Goal: Task Accomplishment & Management: Manage account settings

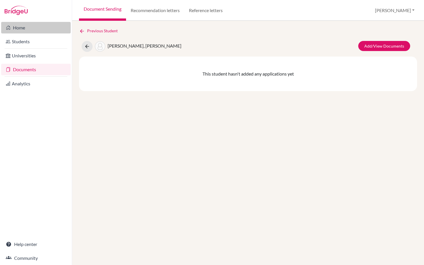
click at [20, 27] on link "Home" at bounding box center [36, 28] width 70 height 12
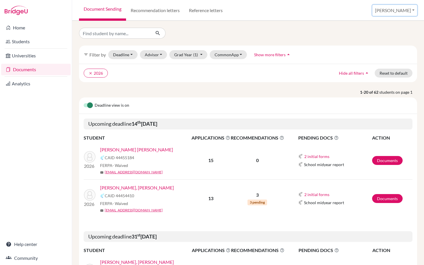
click at [406, 12] on button "[PERSON_NAME]" at bounding box center [394, 10] width 45 height 11
click at [384, 25] on link "Profile" at bounding box center [369, 23] width 46 height 9
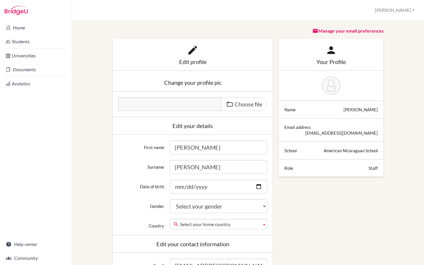
click at [333, 194] on div "Edit profile Change your profile pic Choose file Edit your details First name […" at bounding box center [248, 267] width 332 height 457
click at [406, 4] on div "Profile [PERSON_NAME] Profile School Settings Log out Your browser is not suppo…" at bounding box center [248, 10] width 352 height 21
click at [406, 9] on button "[PERSON_NAME]" at bounding box center [394, 10] width 45 height 11
click at [394, 32] on link "School Settings" at bounding box center [394, 32] width 46 height 9
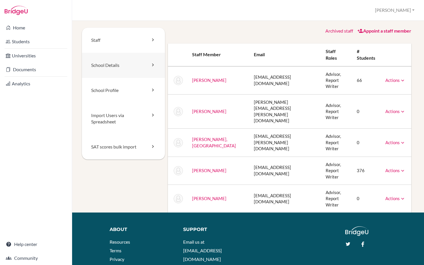
click at [123, 62] on link "School Details" at bounding box center [123, 65] width 83 height 25
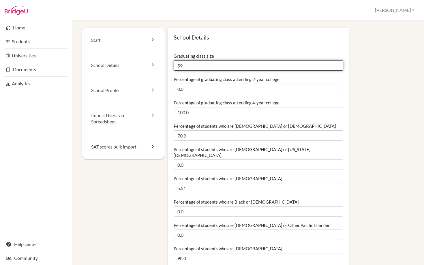
click at [196, 63] on input "59" at bounding box center [259, 65] width 170 height 10
type input "5"
type input "61"
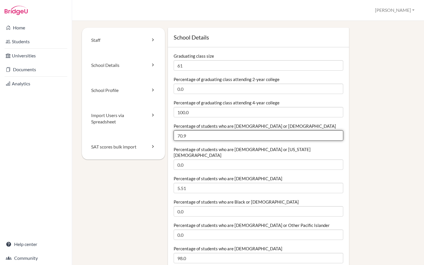
drag, startPoint x: 191, startPoint y: 138, endPoint x: 166, endPoint y: 138, distance: 25.1
type input "88"
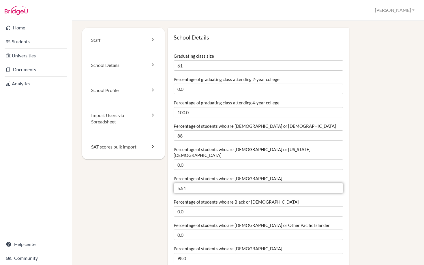
click at [189, 184] on input "5.51" at bounding box center [259, 188] width 170 height 10
drag, startPoint x: 189, startPoint y: 184, endPoint x: 167, endPoint y: 184, distance: 21.6
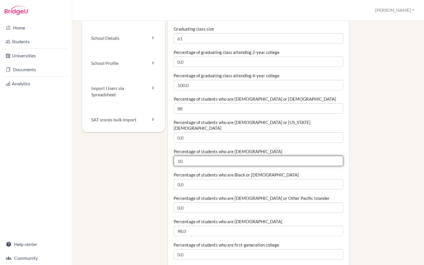
scroll to position [28, 0]
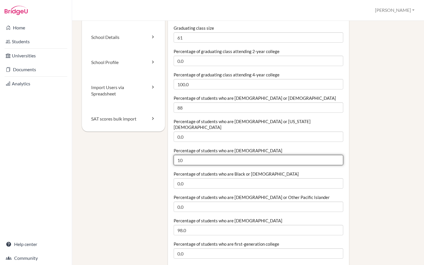
type input "10"
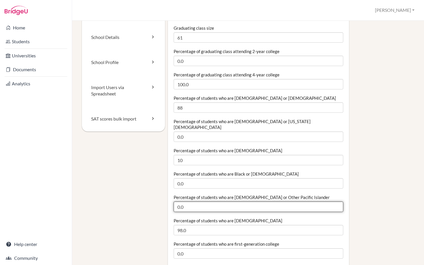
click at [206, 202] on input "0.0" at bounding box center [259, 207] width 170 height 10
type input "0"
type input "1"
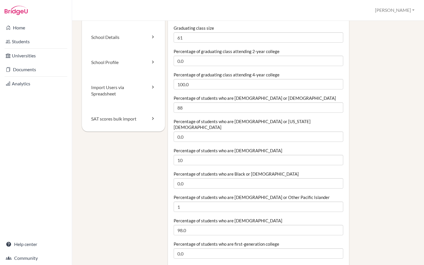
drag, startPoint x: 186, startPoint y: 177, endPoint x: 171, endPoint y: 177, distance: 15.6
type input "1"
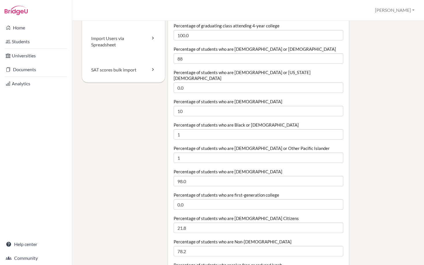
scroll to position [79, 0]
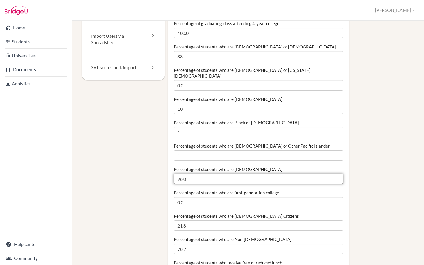
drag, startPoint x: 190, startPoint y: 172, endPoint x: 172, endPoint y: 172, distance: 18.8
type input "88"
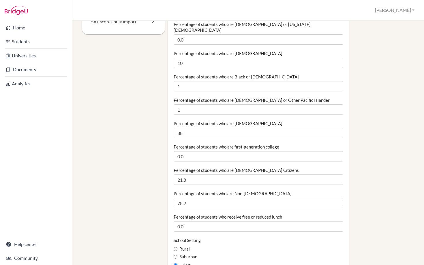
scroll to position [126, 0]
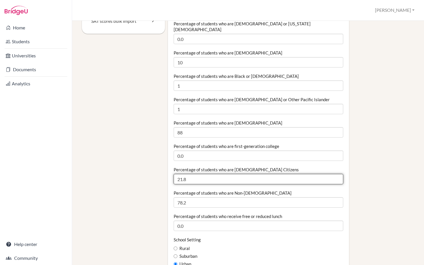
drag, startPoint x: 194, startPoint y: 172, endPoint x: 179, endPoint y: 175, distance: 15.3
click at [179, 175] on input "21.8" at bounding box center [259, 179] width 170 height 10
type input "37"
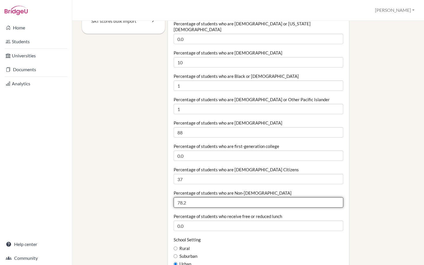
drag, startPoint x: 190, startPoint y: 199, endPoint x: 173, endPoint y: 200, distance: 17.3
drag, startPoint x: 192, startPoint y: 200, endPoint x: 173, endPoint y: 198, distance: 19.1
type input "3"
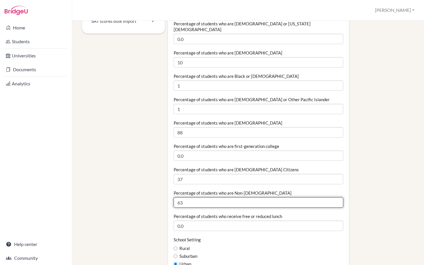
type input "63"
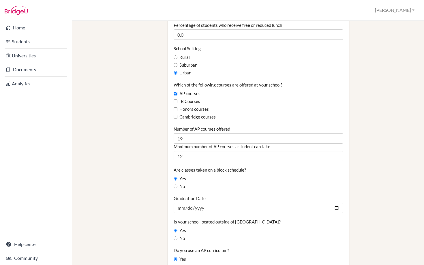
scroll to position [318, 0]
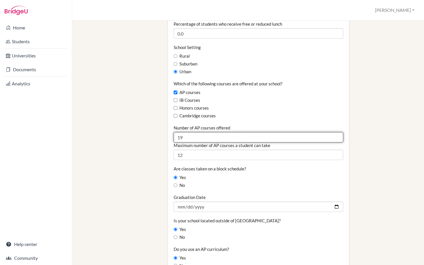
click at [188, 132] on input "19" at bounding box center [259, 137] width 170 height 10
type input "1"
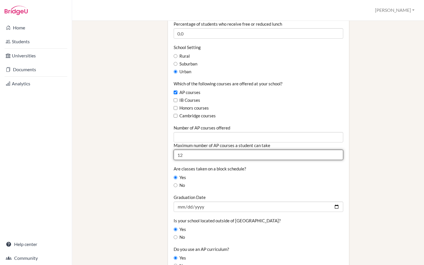
click at [184, 152] on input "12" at bounding box center [259, 155] width 170 height 10
type input "10"
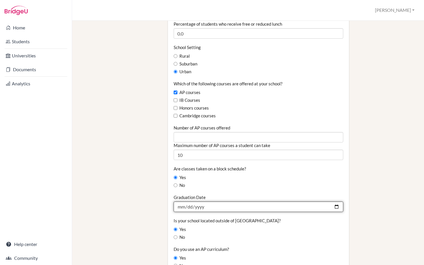
click at [210, 202] on input "2025-05-17" at bounding box center [259, 207] width 170 height 10
click at [338, 202] on input "2025-05-17" at bounding box center [259, 207] width 170 height 10
type input "2026-05-22"
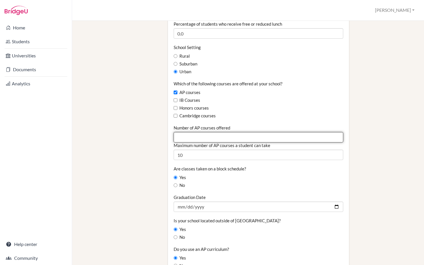
click at [181, 132] on input "Number of AP courses offered" at bounding box center [259, 137] width 170 height 10
type input "21"
click at [146, 127] on div "Staff School Details School Profile Import Users via Spreadsheet SAT scores bul…" at bounding box center [248, 142] width 332 height 864
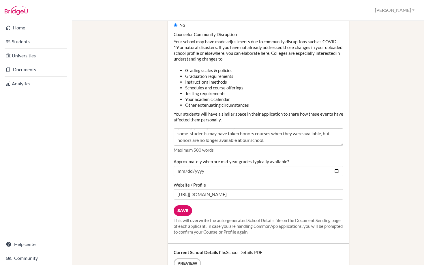
scroll to position [620, 0]
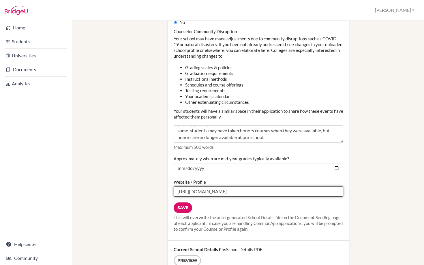
drag, startPoint x: 273, startPoint y: 187, endPoint x: 159, endPoint y: 186, distance: 114.2
paste input "and-career"
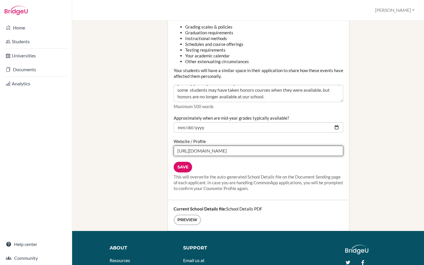
scroll to position [663, 0]
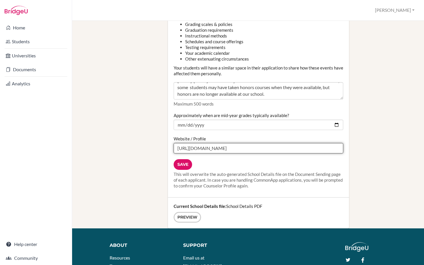
type input "https://www.ans.edu.ni/college-and-career/"
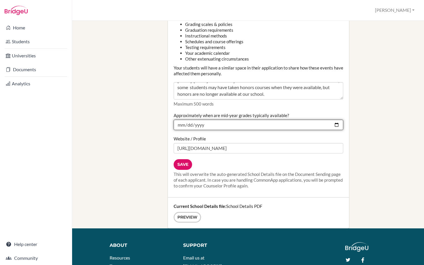
click at [335, 120] on input "2025-01-24" at bounding box center [259, 125] width 170 height 10
type input "2026-01-16"
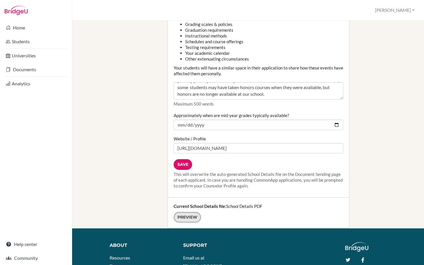
click at [191, 212] on link "Preview" at bounding box center [187, 217] width 27 height 11
click at [185, 159] on input "Save" at bounding box center [183, 164] width 18 height 11
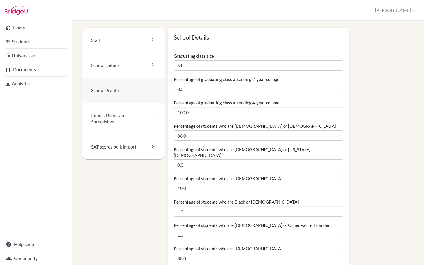
click at [154, 88] on icon at bounding box center [153, 90] width 6 height 6
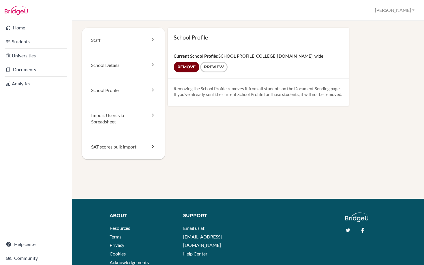
click at [188, 69] on input "Remove" at bounding box center [187, 67] width 26 height 11
click at [109, 42] on link "Staff" at bounding box center [123, 40] width 83 height 25
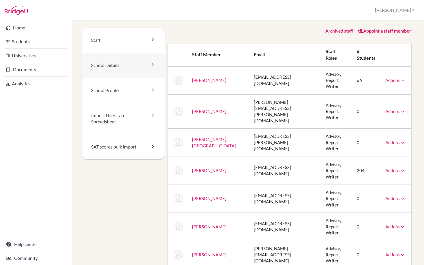
click at [141, 69] on link "School Details" at bounding box center [123, 65] width 83 height 25
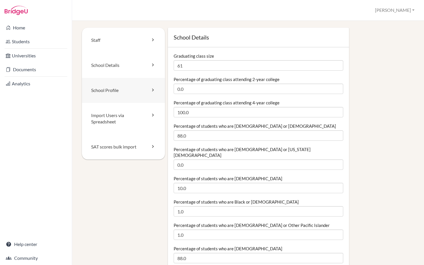
click at [140, 90] on link "School Profile" at bounding box center [123, 90] width 83 height 25
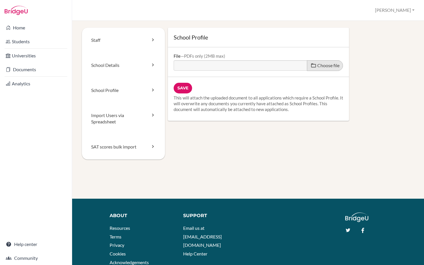
click at [330, 67] on span "Choose file" at bounding box center [328, 65] width 22 height 5
click at [262, 67] on input "Choose file" at bounding box center [218, 63] width 88 height 7
type input "C:\fakepath\SCHOOL PROFILE_COLLEGE_25-26.pdf"
type input "SCHOOL PROFILE_COLLEGE_25-26.pdf"
click at [182, 87] on input "Save" at bounding box center [183, 88] width 18 height 11
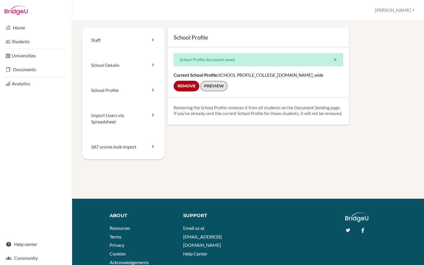
click at [218, 88] on link "Preview" at bounding box center [213, 86] width 27 height 11
